Goal: Information Seeking & Learning: Learn about a topic

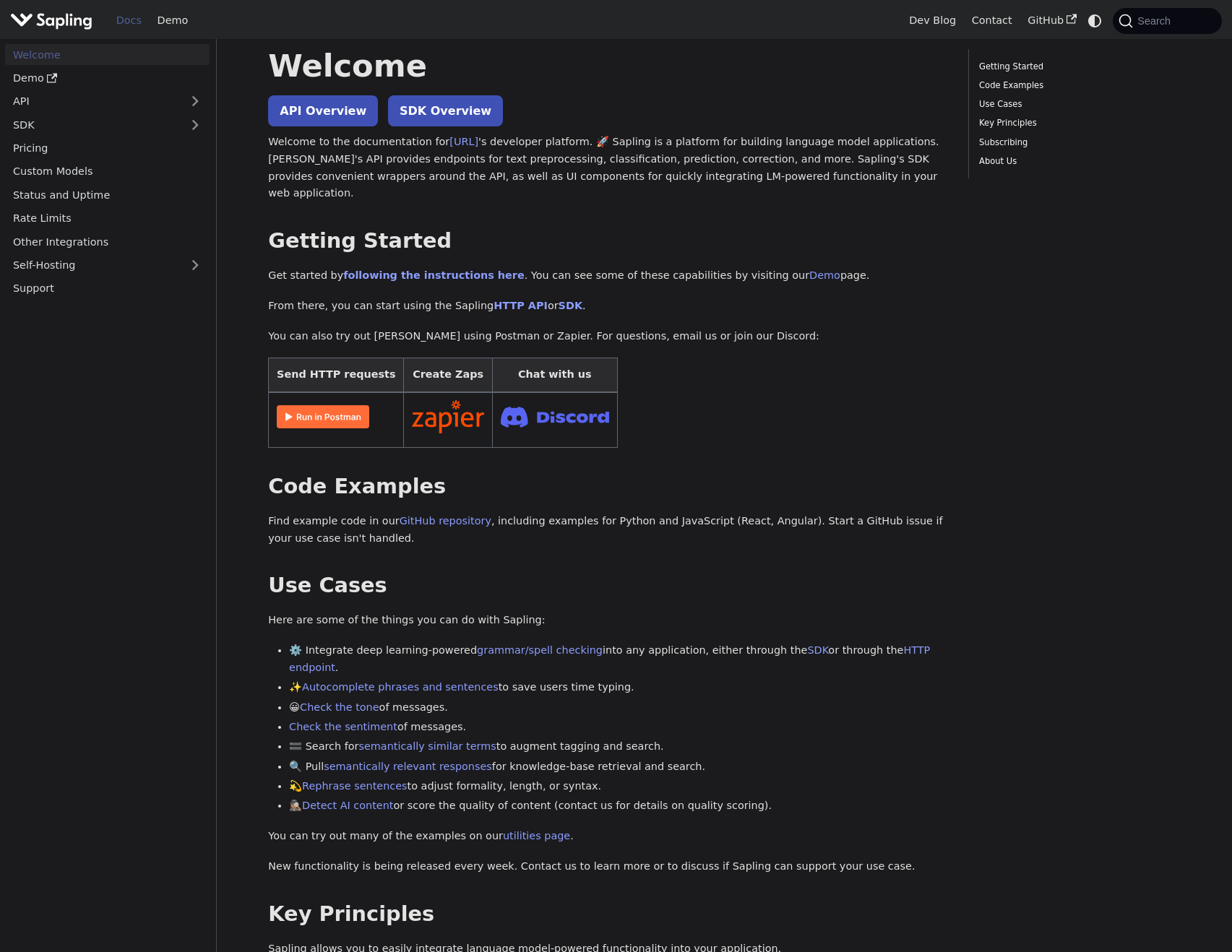
click at [339, 405] on img at bounding box center [323, 417] width 93 height 23
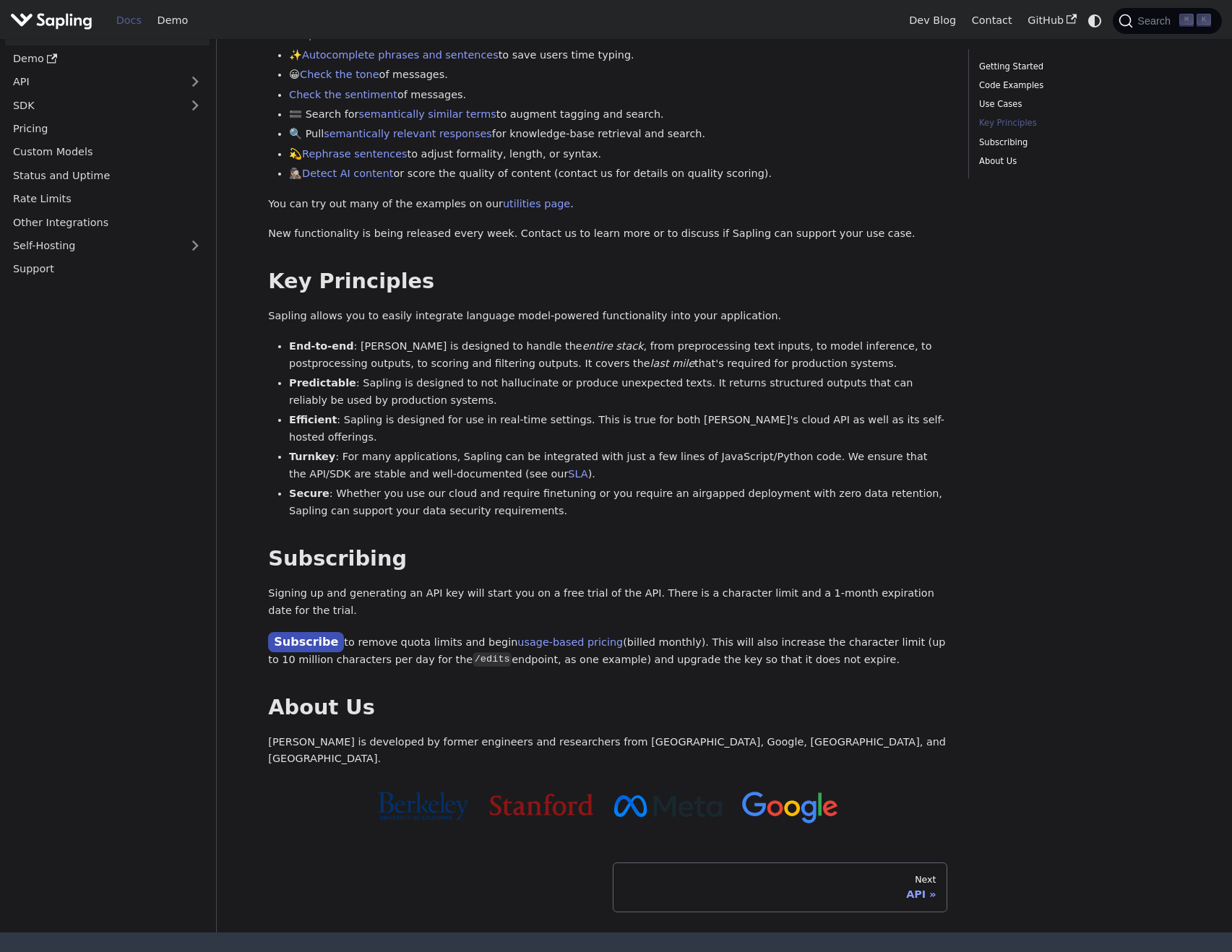
scroll to position [734, 0]
